Goal: Information Seeking & Learning: Learn about a topic

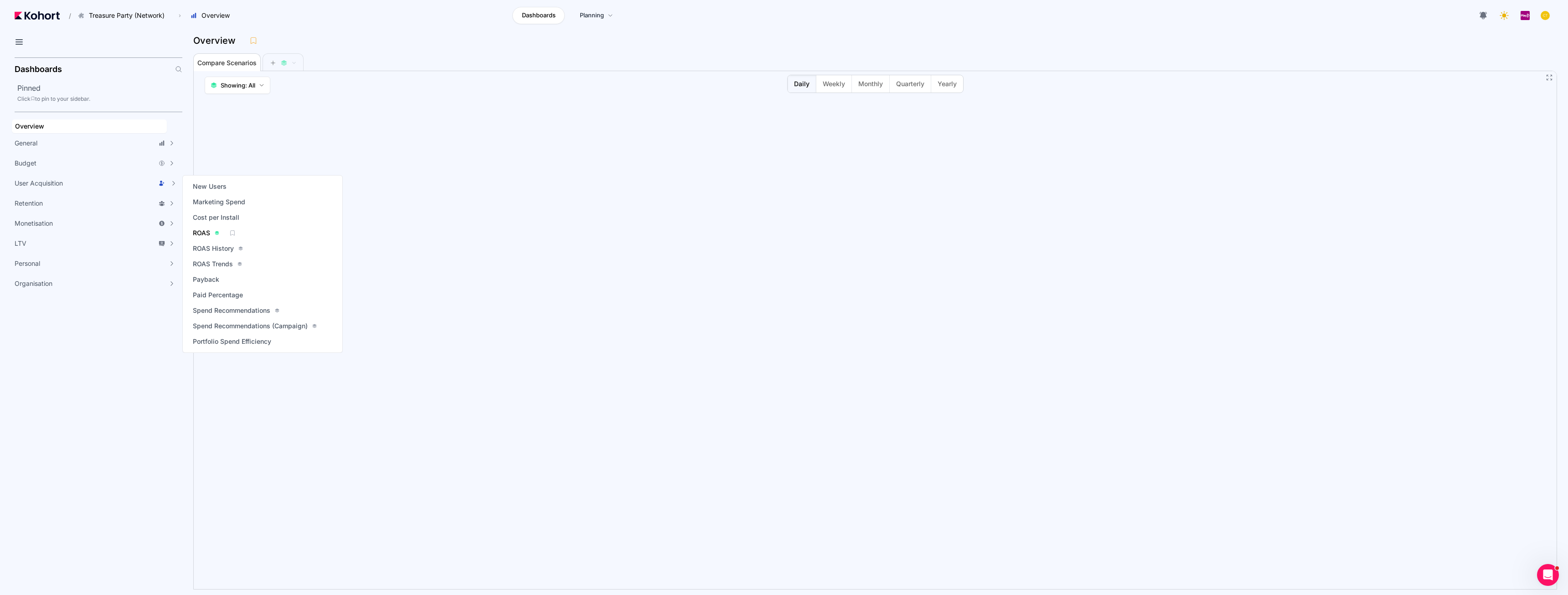
click at [215, 236] on div "ROAS" at bounding box center [206, 232] width 27 height 9
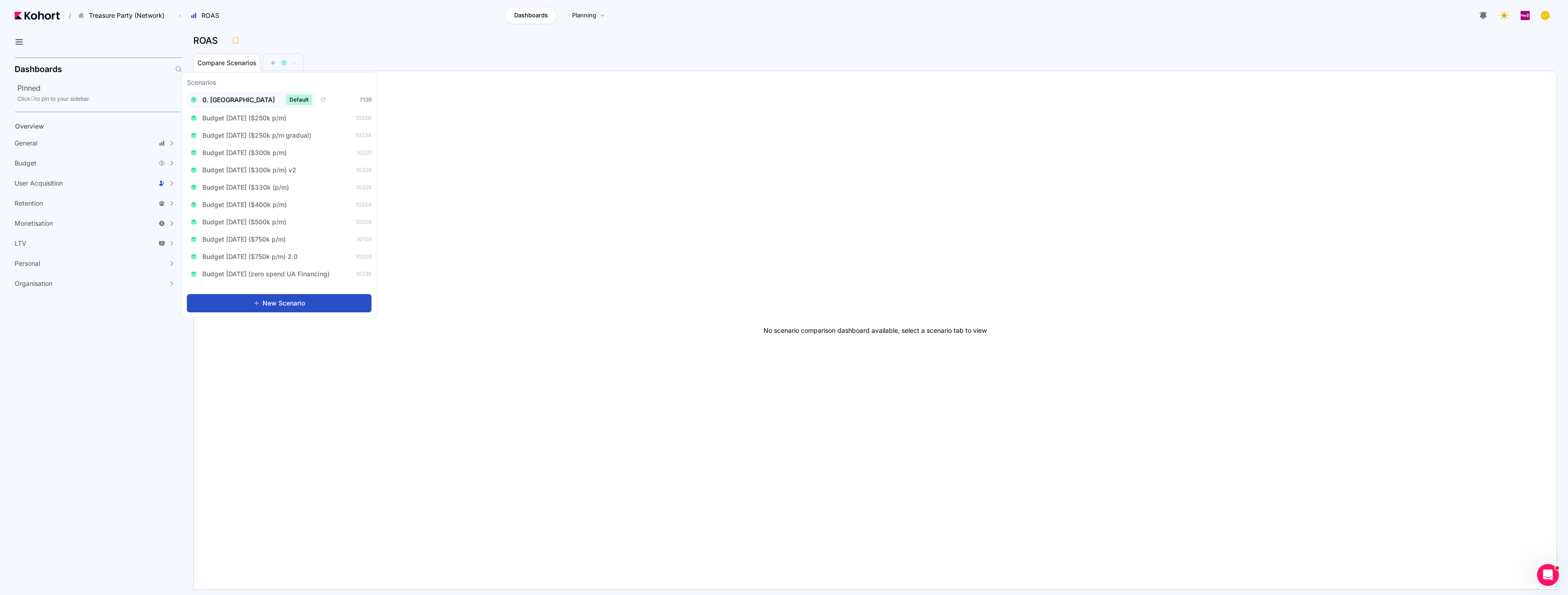
click at [286, 102] on span "Default" at bounding box center [299, 99] width 27 height 11
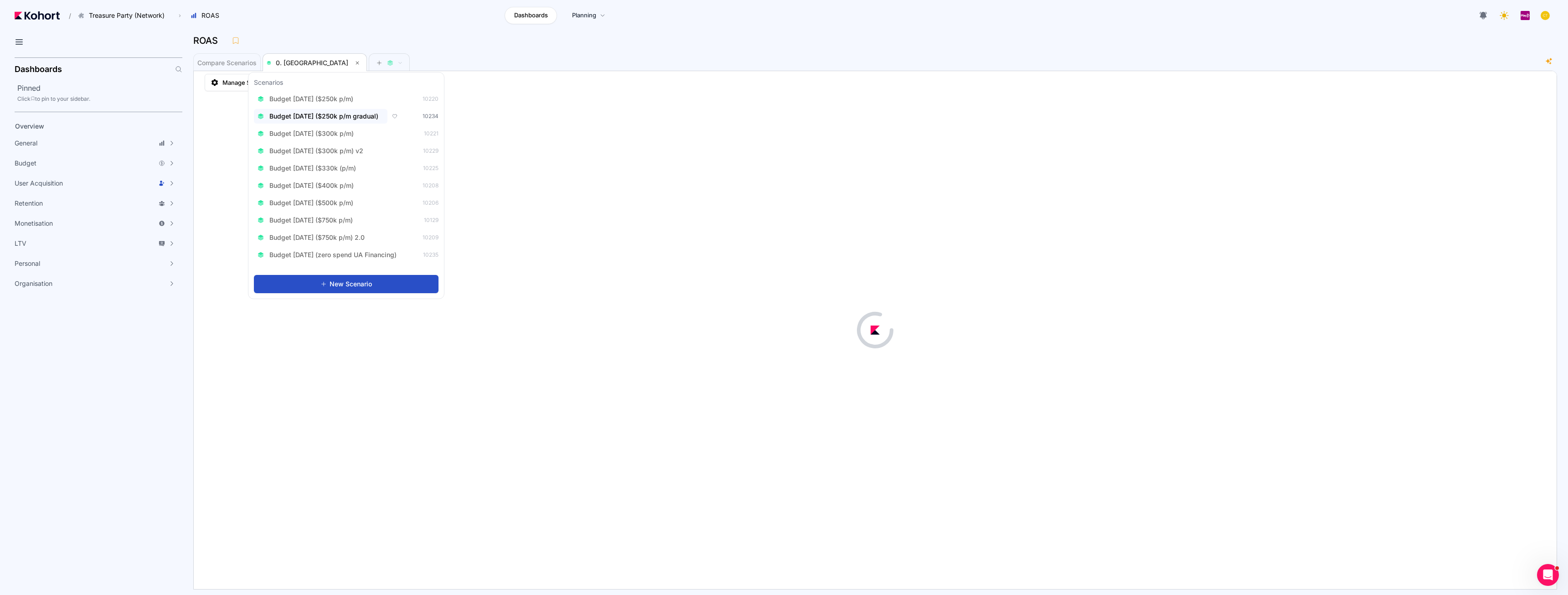
click at [343, 115] on span "Budget Aug 2025 ($250k p/m gradual)" at bounding box center [324, 116] width 109 height 9
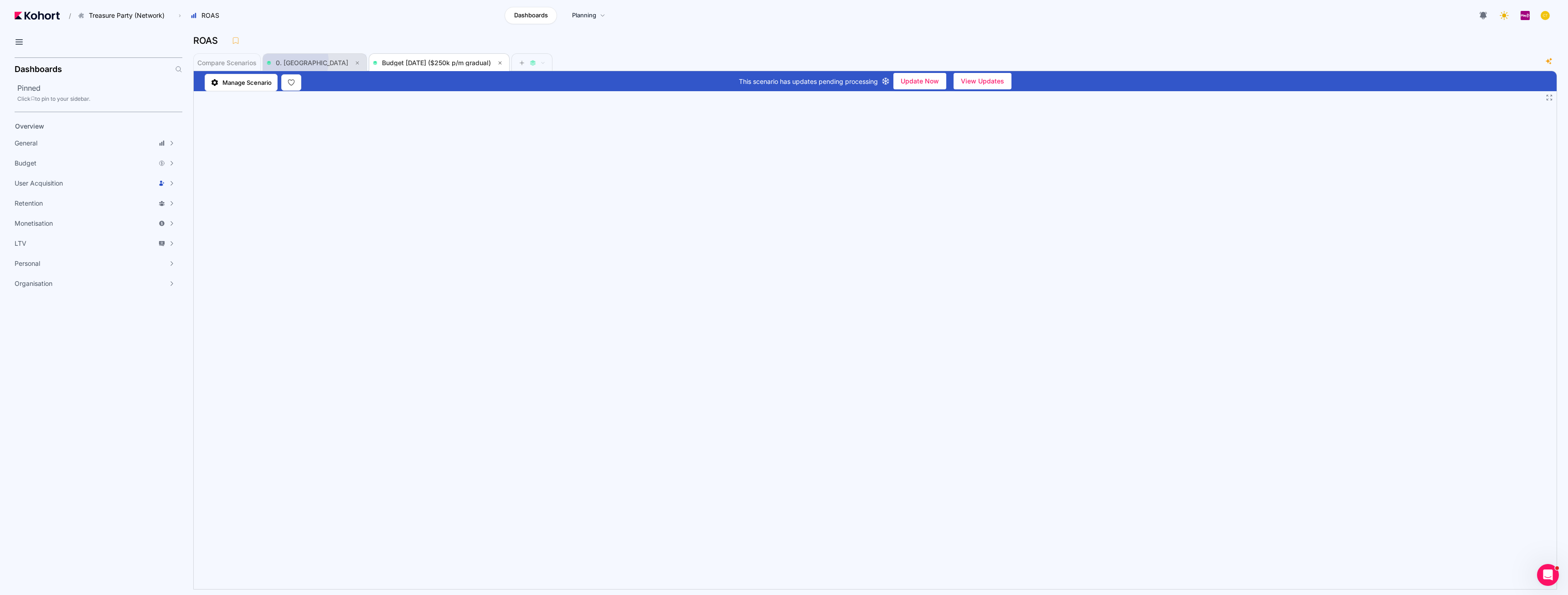
click at [292, 61] on span "0. Baseline" at bounding box center [312, 62] width 73 height 8
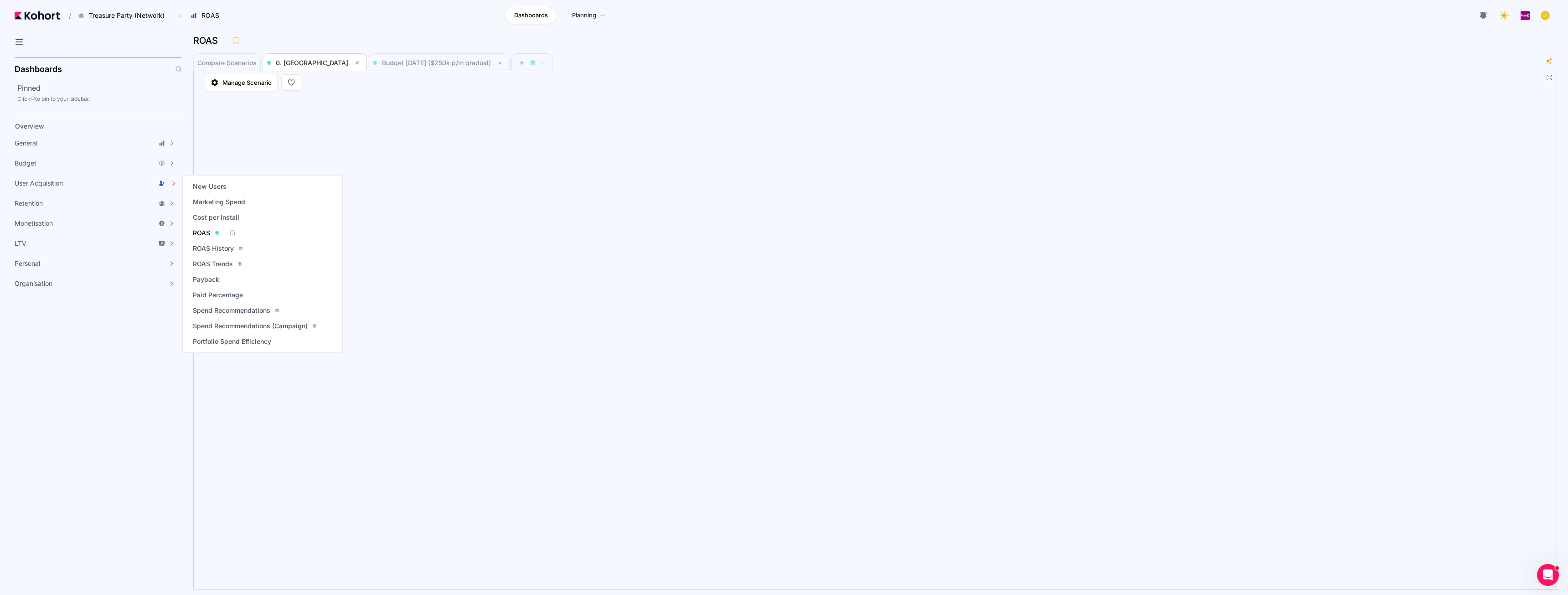
click at [206, 230] on span "ROAS" at bounding box center [201, 232] width 18 height 9
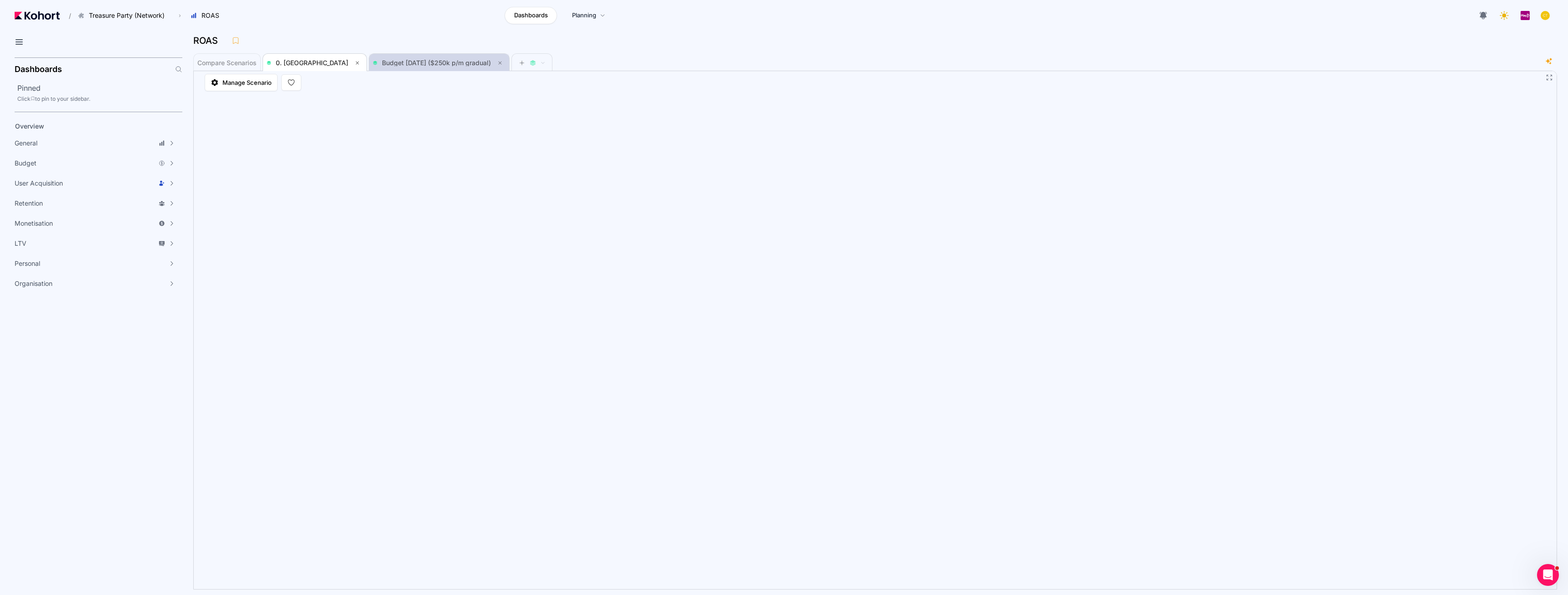
click at [388, 58] on span "Budget Aug 2025 ($250k p/m gradual)" at bounding box center [439, 63] width 133 height 11
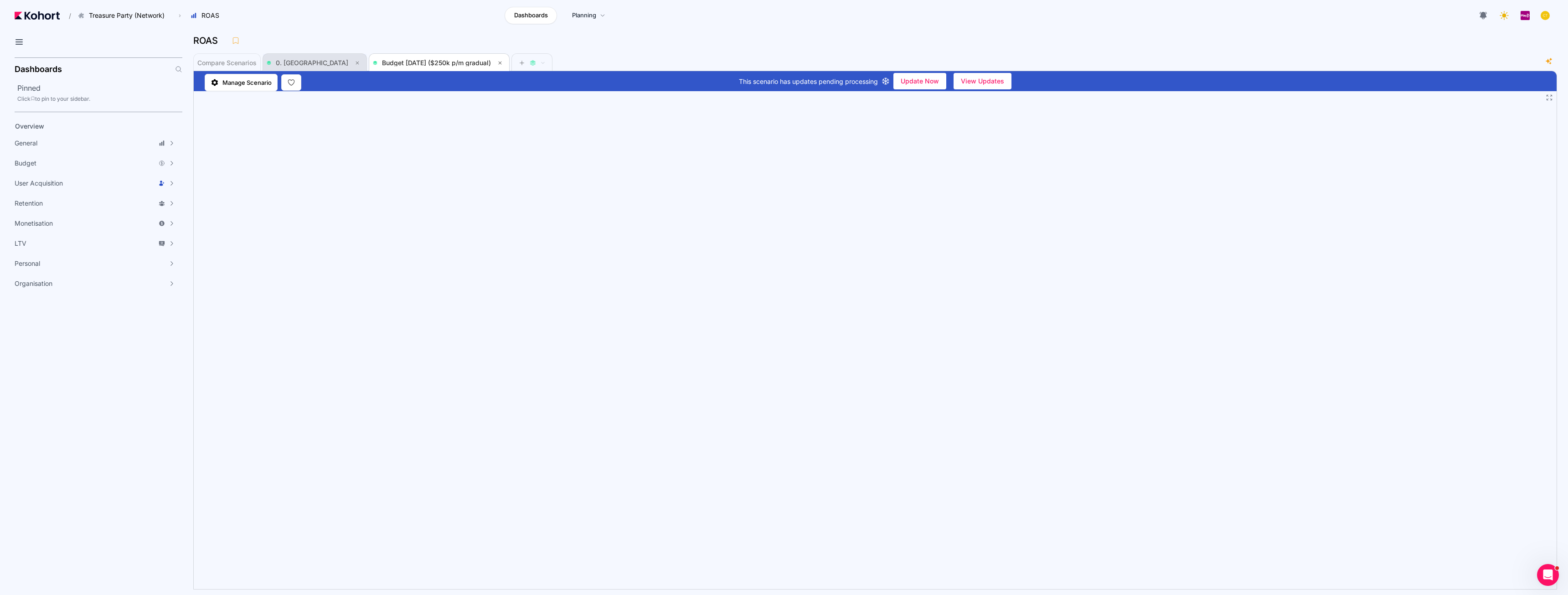
click at [276, 61] on div "0. Baseline" at bounding box center [309, 63] width 85 height 7
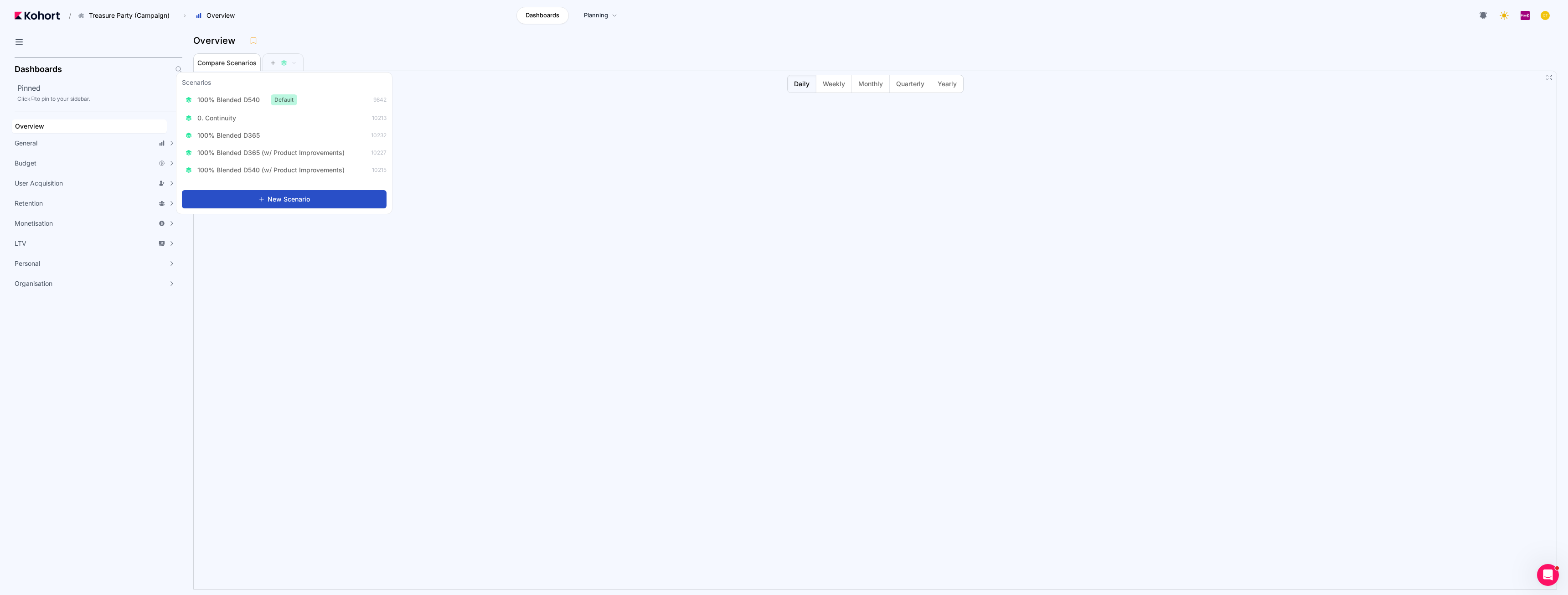
click at [270, 108] on div "100% Blended D540 Default 9842 0. Continuity 10213 100% Blended D365 10232 100%…" at bounding box center [284, 135] width 205 height 86
click at [257, 99] on span "100% Blended D540" at bounding box center [228, 99] width 63 height 9
